Goal: Check status: Check status

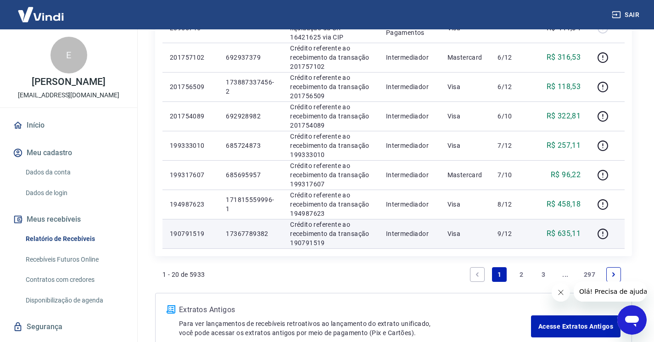
scroll to position [597, 0]
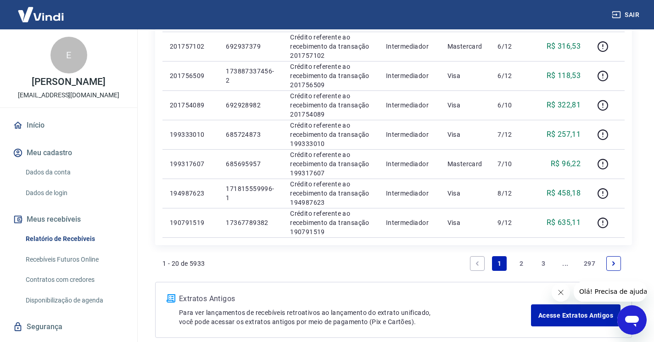
click at [518, 263] on link "2" at bounding box center [521, 263] width 15 height 15
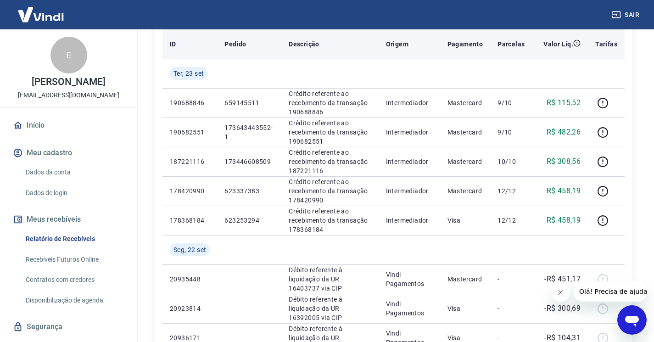
scroll to position [138, 0]
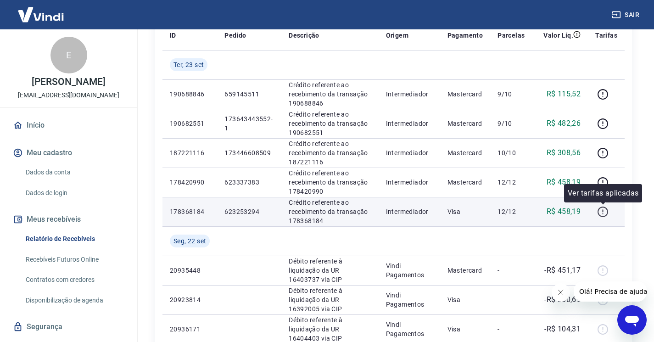
click at [599, 211] on icon "button" at bounding box center [602, 211] width 11 height 11
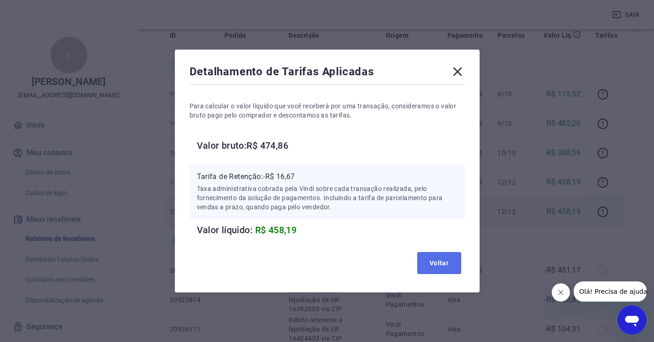
click at [444, 259] on button "Voltar" at bounding box center [439, 263] width 44 height 22
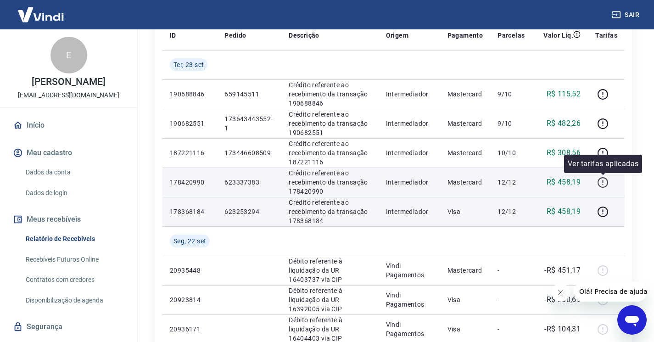
click at [602, 181] on icon "button" at bounding box center [602, 182] width 11 height 11
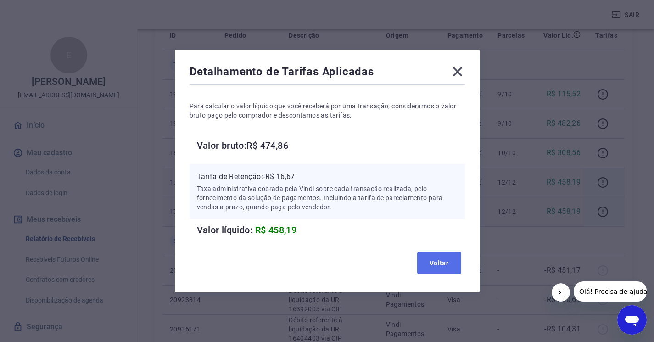
click at [443, 257] on button "Voltar" at bounding box center [439, 263] width 44 height 22
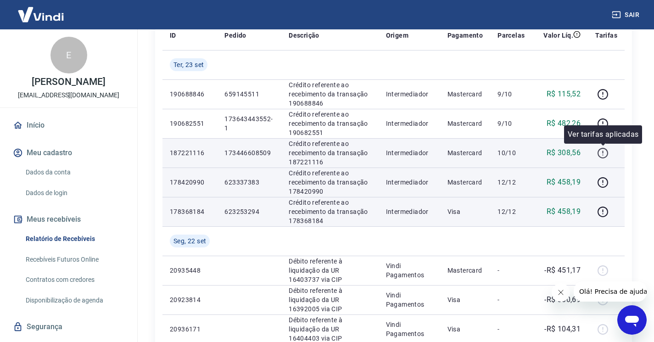
click at [598, 154] on icon "button" at bounding box center [602, 152] width 11 height 11
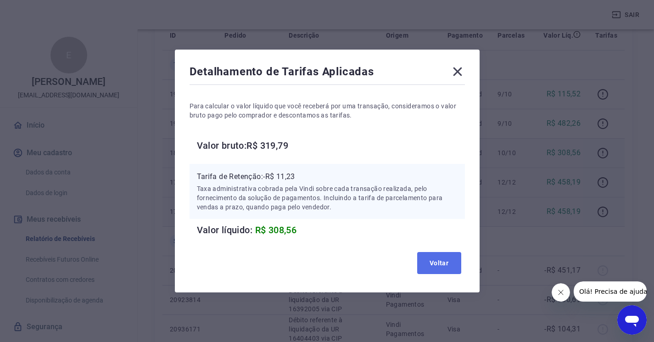
click at [437, 261] on button "Voltar" at bounding box center [439, 263] width 44 height 22
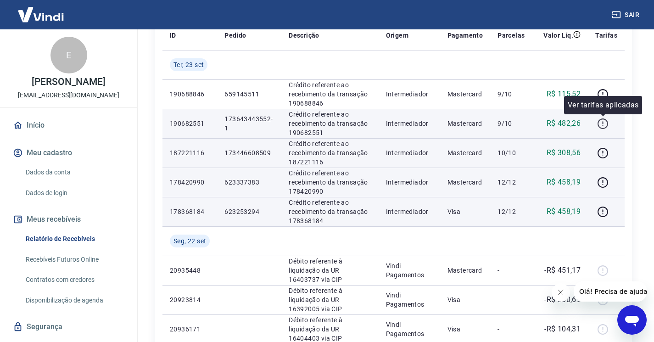
click at [602, 126] on icon "button" at bounding box center [602, 123] width 11 height 11
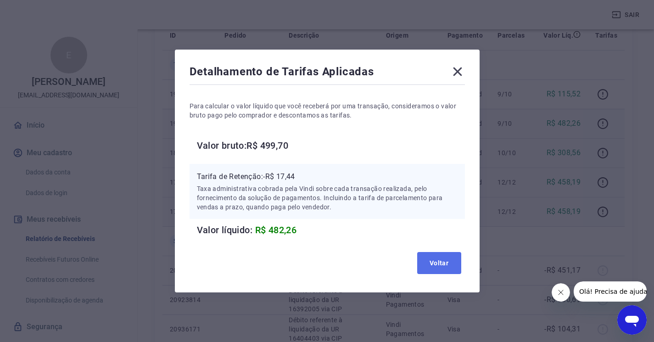
click at [440, 260] on button "Voltar" at bounding box center [439, 263] width 44 height 22
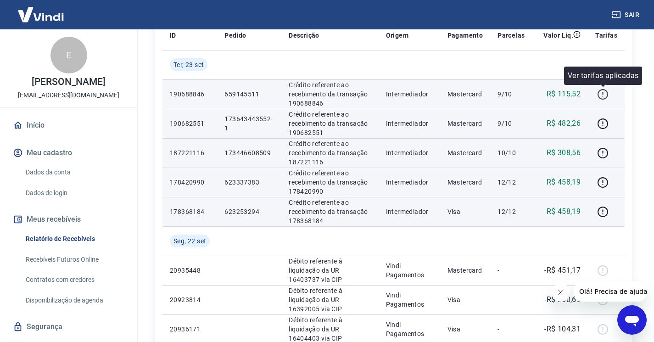
click at [604, 92] on icon "button" at bounding box center [602, 94] width 11 height 11
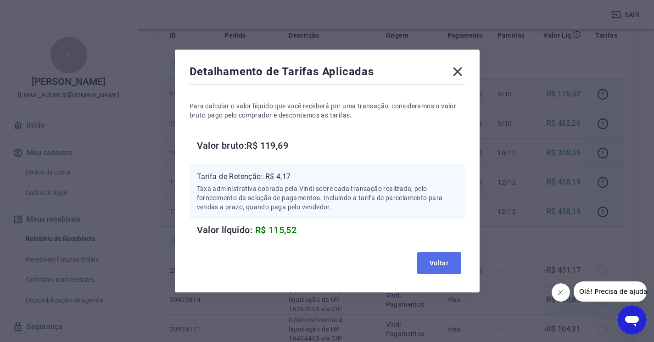
click at [438, 263] on button "Voltar" at bounding box center [439, 263] width 44 height 22
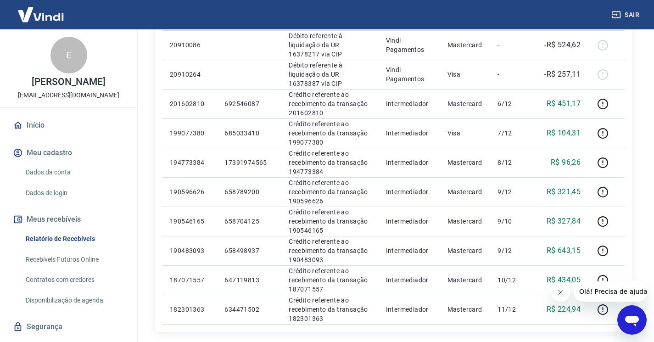
scroll to position [597, 0]
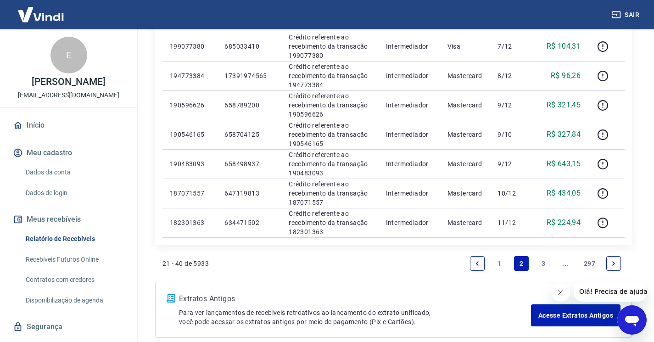
click at [500, 263] on link "1" at bounding box center [499, 263] width 15 height 15
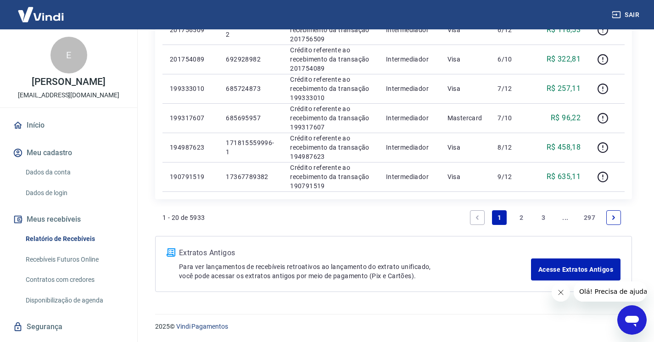
scroll to position [643, 0]
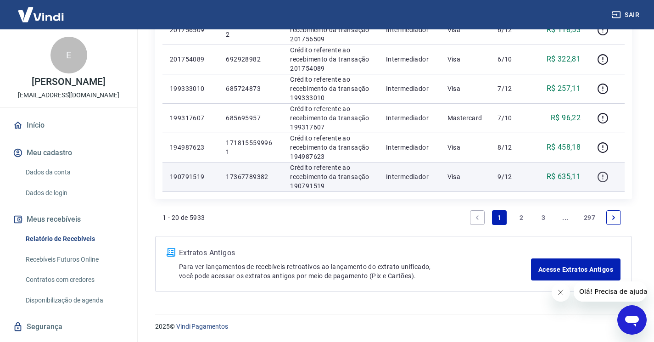
click at [603, 177] on icon "button" at bounding box center [602, 176] width 11 height 11
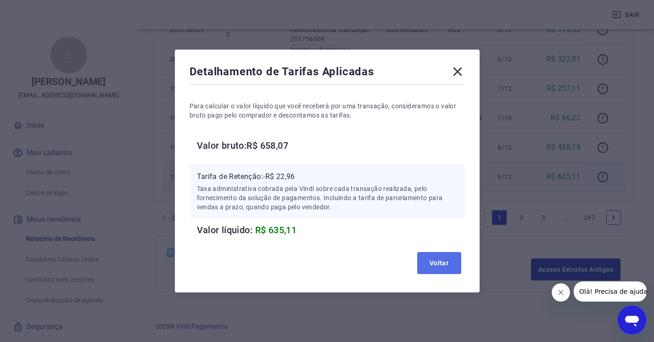
click at [435, 260] on button "Voltar" at bounding box center [439, 263] width 44 height 22
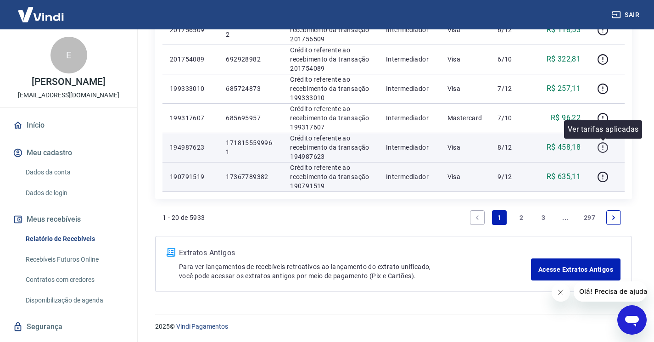
click at [604, 149] on icon "button" at bounding box center [602, 147] width 11 height 11
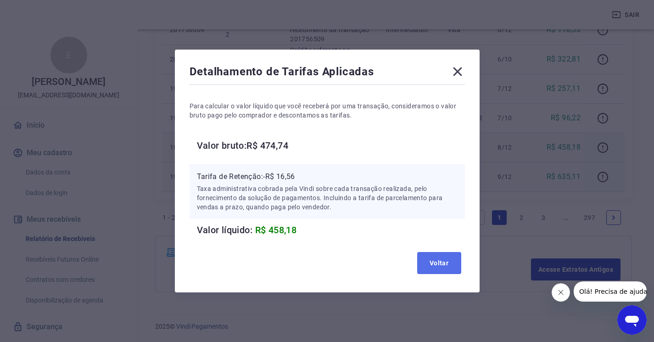
click at [449, 263] on button "Voltar" at bounding box center [439, 263] width 44 height 22
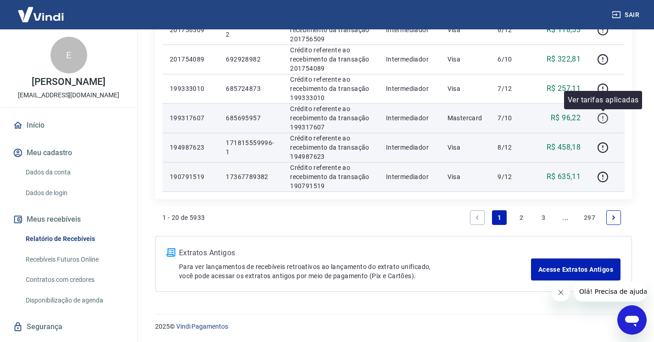
click at [601, 115] on icon "button" at bounding box center [602, 117] width 11 height 11
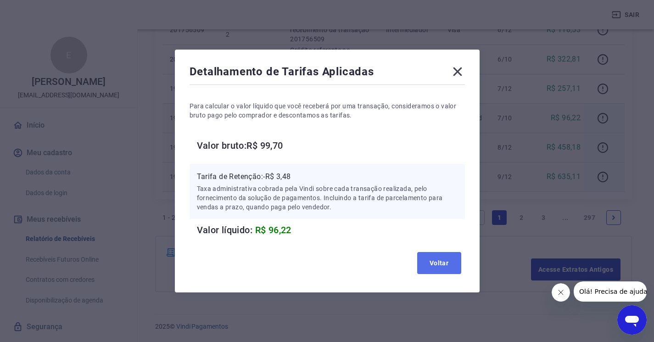
click at [447, 260] on button "Voltar" at bounding box center [439, 263] width 44 height 22
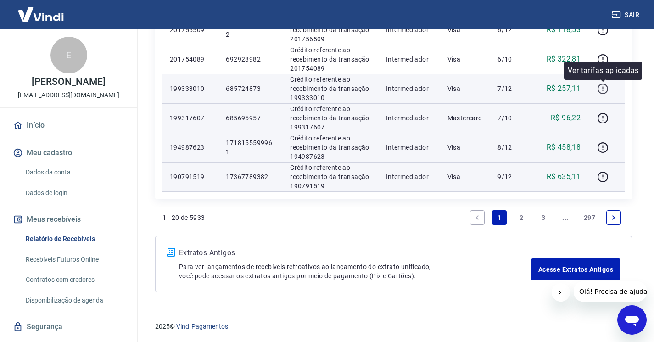
click at [603, 89] on icon "button" at bounding box center [602, 87] width 1 height 3
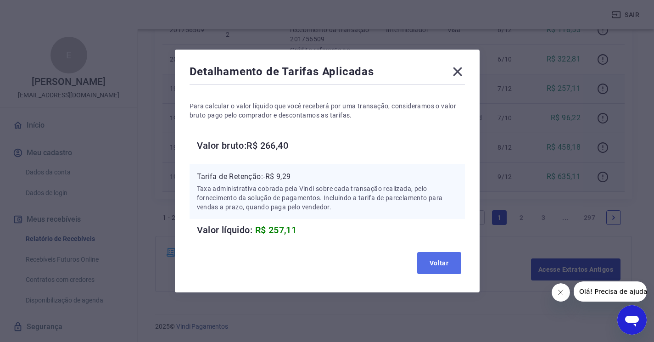
click at [435, 255] on button "Voltar" at bounding box center [439, 263] width 44 height 22
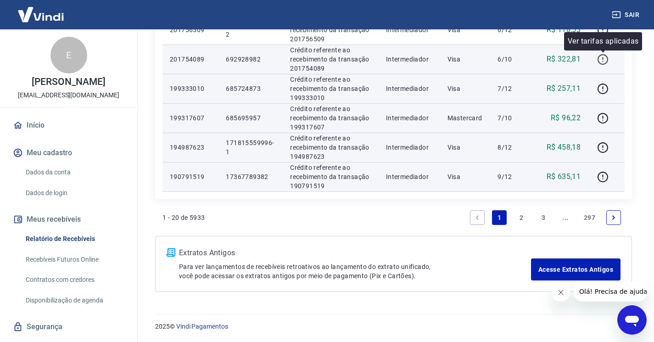
click at [604, 56] on icon "button" at bounding box center [602, 59] width 11 height 11
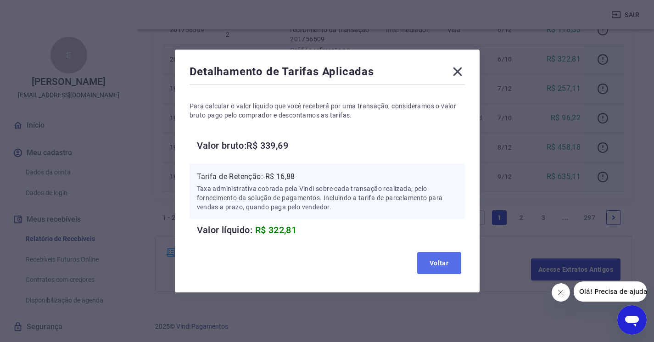
click at [440, 260] on button "Voltar" at bounding box center [439, 263] width 44 height 22
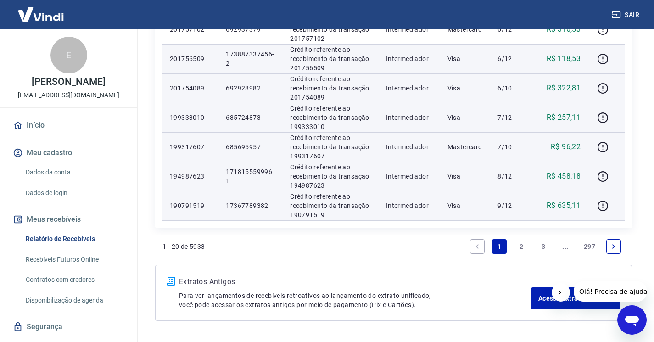
scroll to position [597, 0]
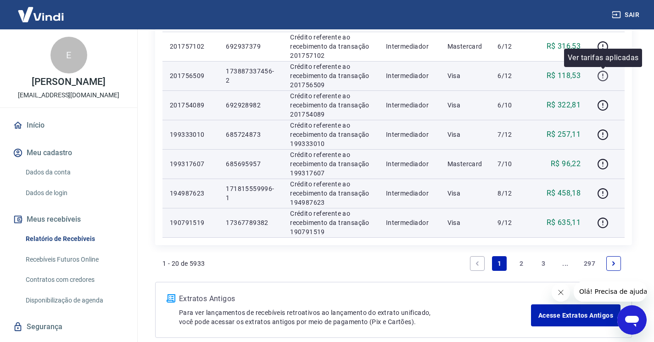
click at [602, 72] on icon "button" at bounding box center [602, 75] width 11 height 11
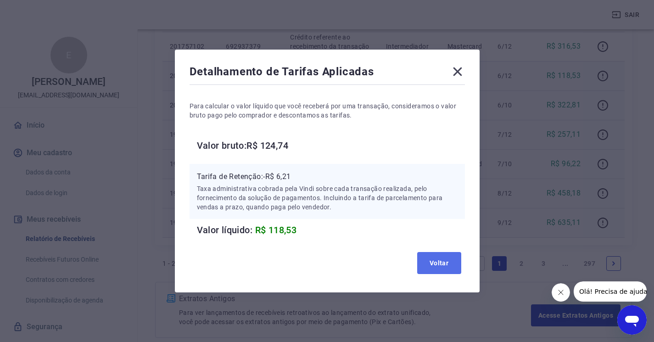
click at [439, 258] on button "Voltar" at bounding box center [439, 263] width 44 height 22
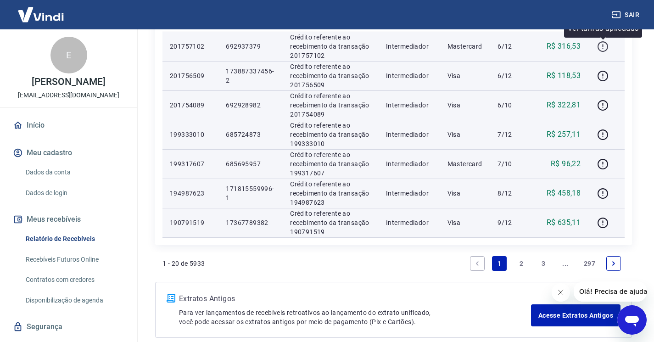
click at [601, 45] on icon "button" at bounding box center [602, 46] width 11 height 11
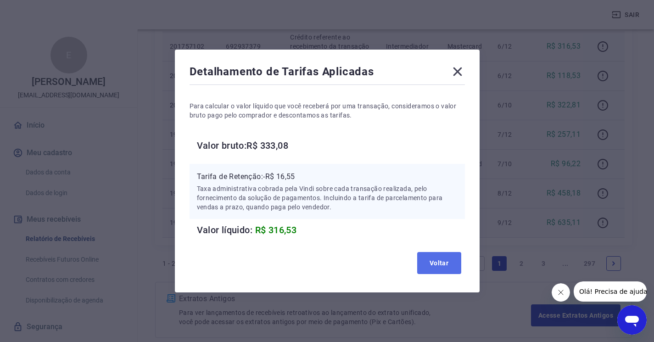
click at [443, 263] on button "Voltar" at bounding box center [439, 263] width 44 height 22
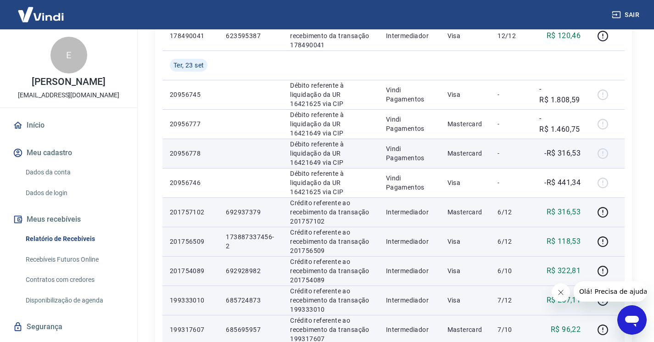
scroll to position [413, 0]
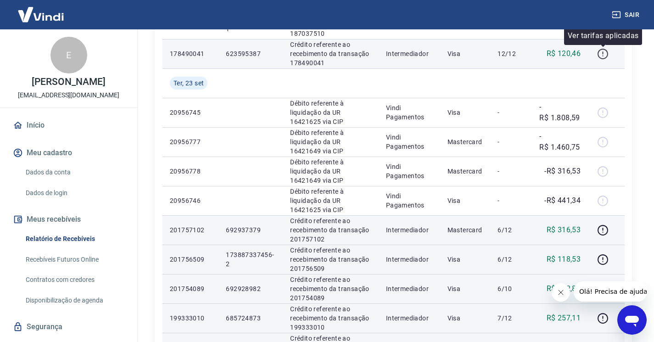
click at [599, 51] on icon "button" at bounding box center [603, 54] width 11 height 11
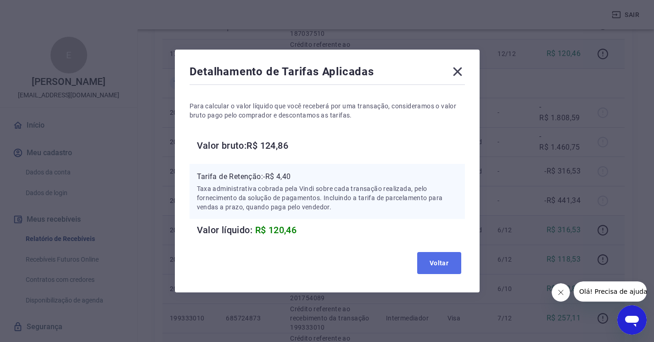
click at [444, 260] on button "Voltar" at bounding box center [439, 263] width 44 height 22
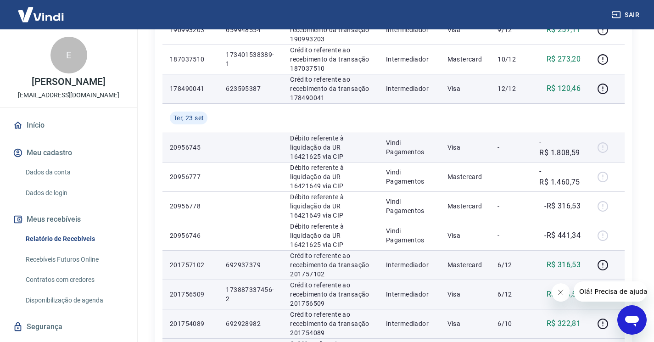
scroll to position [367, 0]
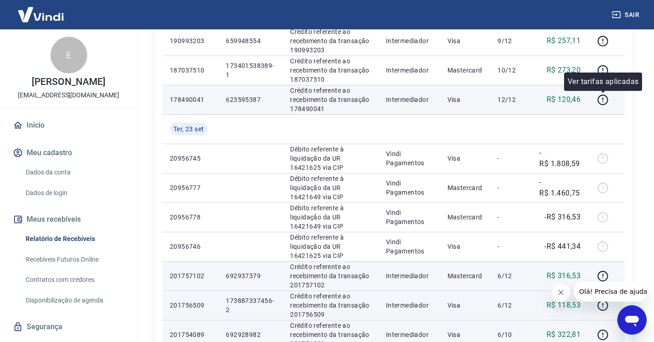
click at [606, 74] on div "Ver tarifas aplicadas" at bounding box center [603, 82] width 78 height 18
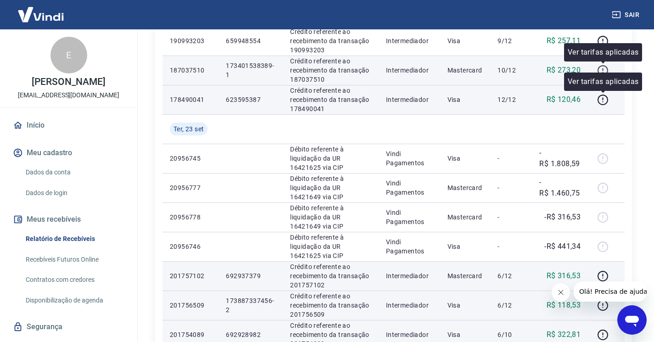
click at [605, 69] on icon "button" at bounding box center [602, 70] width 11 height 11
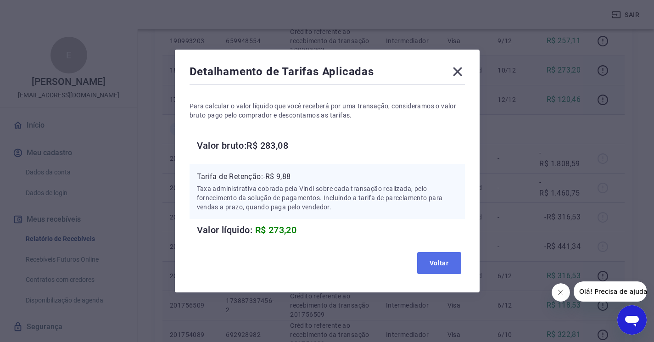
click at [451, 261] on button "Voltar" at bounding box center [439, 263] width 44 height 22
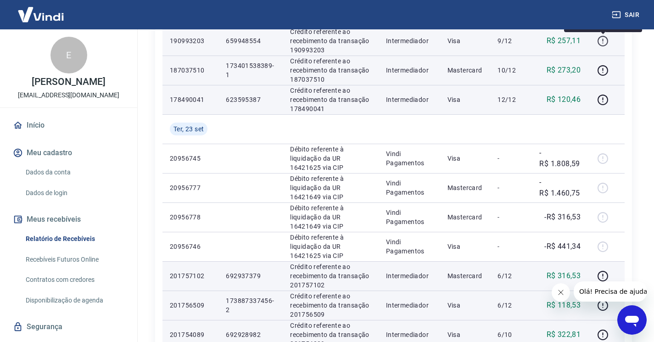
click at [603, 38] on icon "button" at bounding box center [602, 40] width 11 height 11
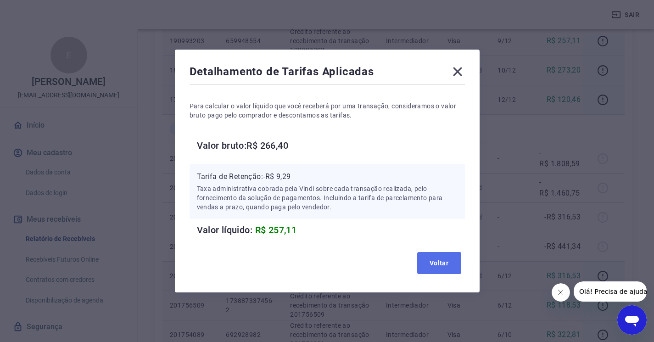
click at [452, 256] on button "Voltar" at bounding box center [439, 263] width 44 height 22
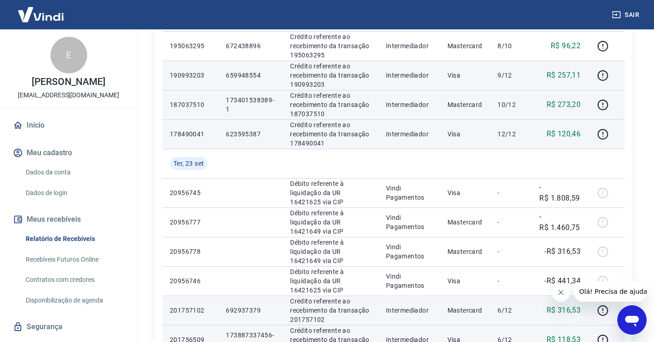
scroll to position [321, 0]
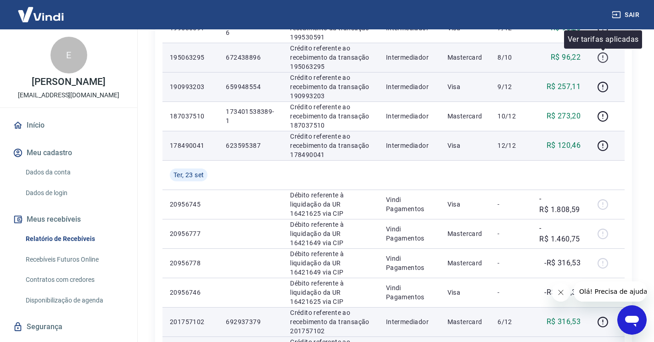
click at [603, 54] on icon "button" at bounding box center [602, 57] width 11 height 11
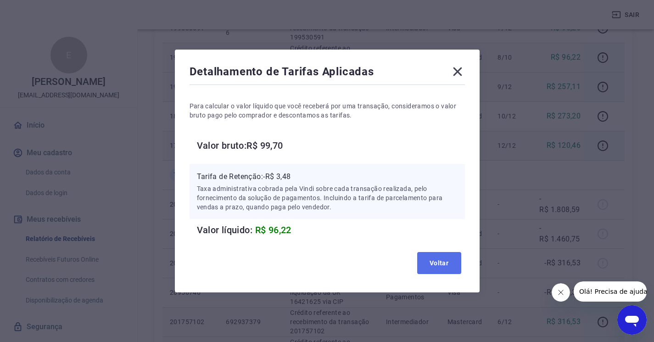
click at [448, 260] on button "Voltar" at bounding box center [439, 263] width 44 height 22
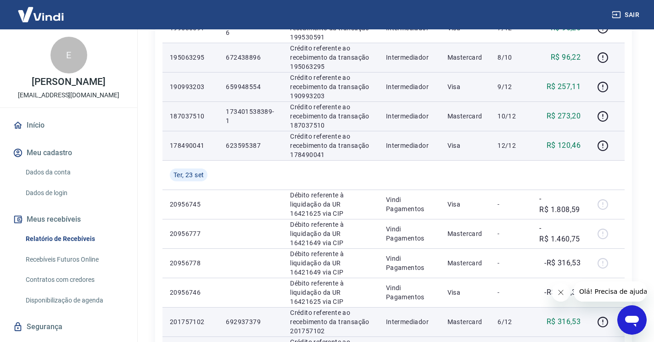
scroll to position [275, 0]
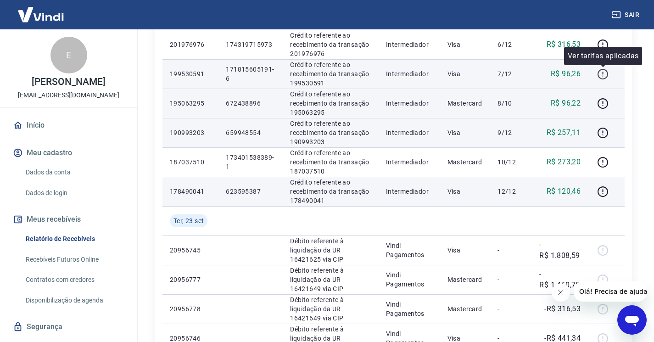
click at [603, 71] on icon "button" at bounding box center [602, 73] width 11 height 11
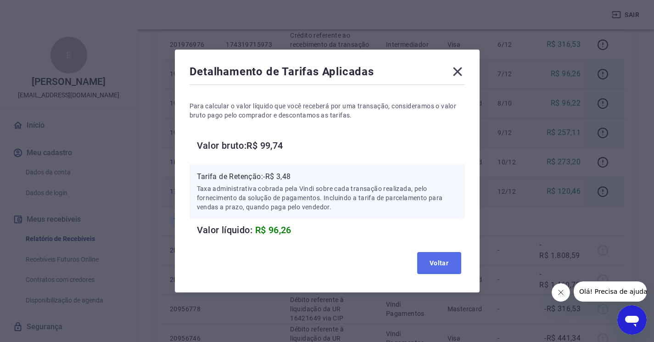
click at [449, 265] on button "Voltar" at bounding box center [439, 263] width 44 height 22
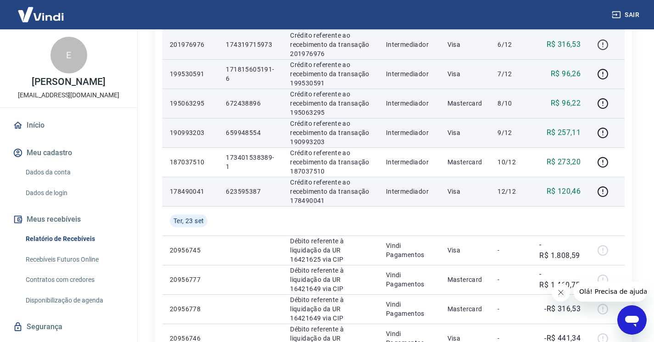
click at [605, 48] on icon "button" at bounding box center [602, 44] width 11 height 11
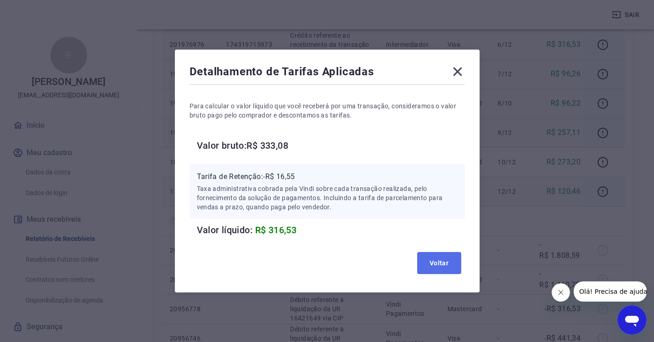
click at [440, 258] on button "Voltar" at bounding box center [439, 263] width 44 height 22
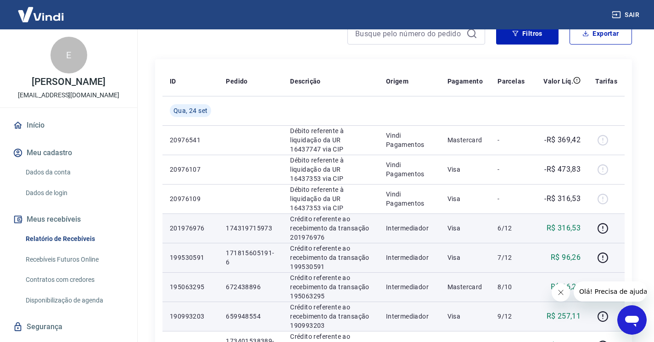
scroll to position [0, 0]
